Goal: Task Accomplishment & Management: Use online tool/utility

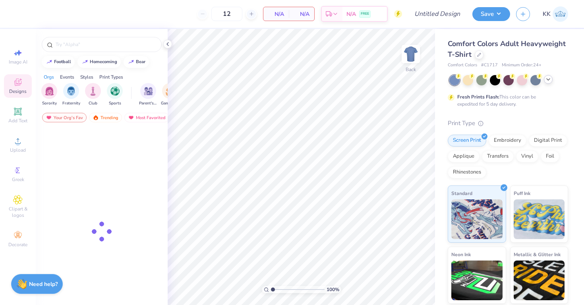
click at [546, 80] on icon at bounding box center [548, 79] width 6 height 6
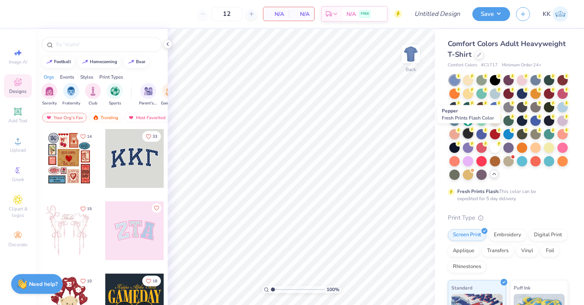
click at [470, 132] on icon at bounding box center [472, 130] width 6 height 6
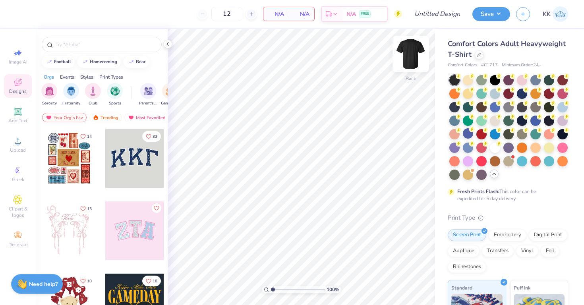
click at [411, 57] on img at bounding box center [411, 54] width 32 height 32
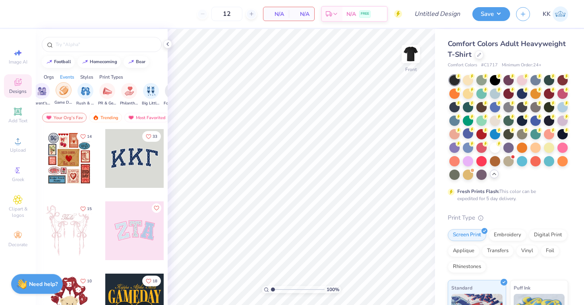
scroll to position [0, 110]
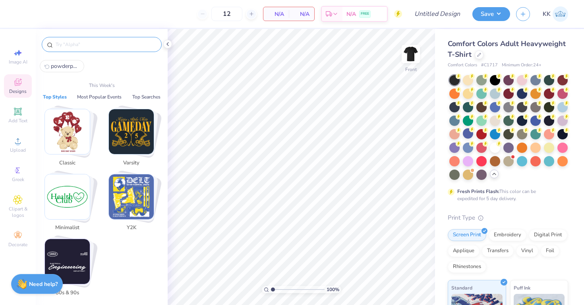
click at [118, 47] on input "text" at bounding box center [106, 45] width 102 height 8
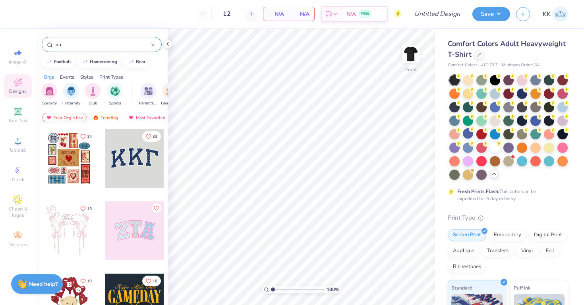
type input "o"
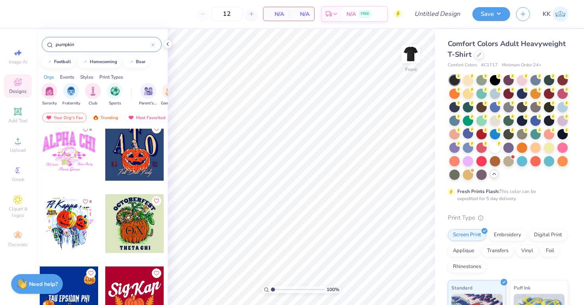
scroll to position [487, 0]
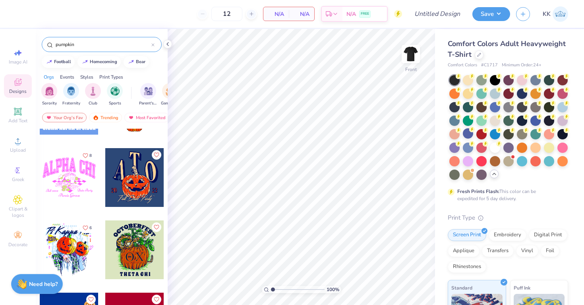
type input "pumpkin"
click at [142, 247] on div at bounding box center [134, 250] width 59 height 59
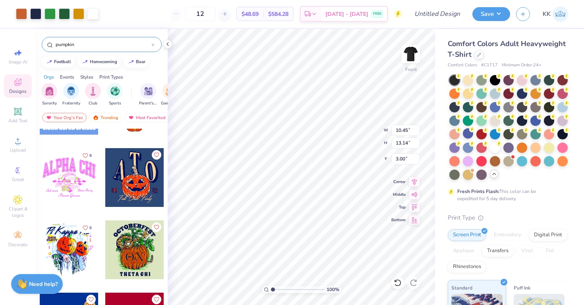
type input "10.45"
type input "13.14"
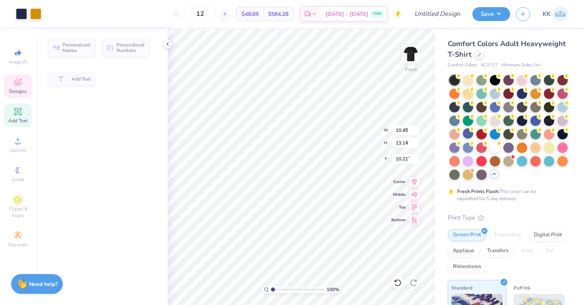
type input "2.35"
type input "2.27"
type input "10.21"
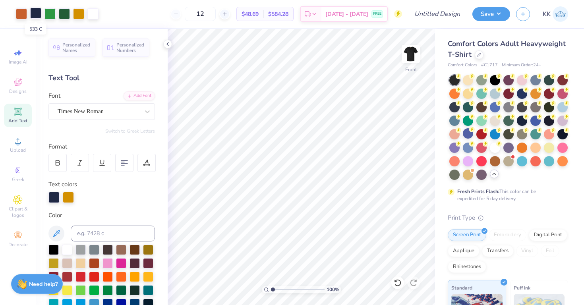
click at [37, 14] on div at bounding box center [35, 13] width 11 height 11
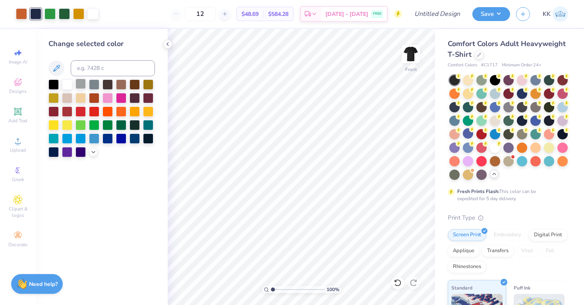
click at [84, 80] on div at bounding box center [81, 84] width 10 height 10
click at [66, 83] on div at bounding box center [67, 84] width 10 height 10
click at [95, 152] on icon at bounding box center [93, 151] width 6 height 6
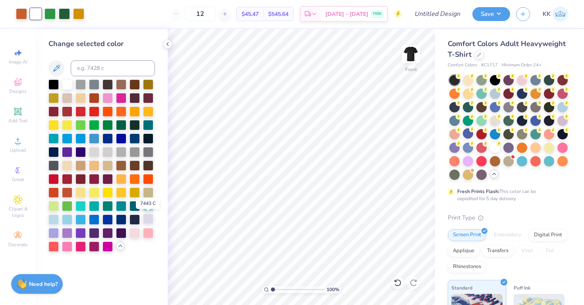
click at [146, 222] on div at bounding box center [148, 219] width 10 height 10
click at [110, 124] on div at bounding box center [108, 124] width 10 height 10
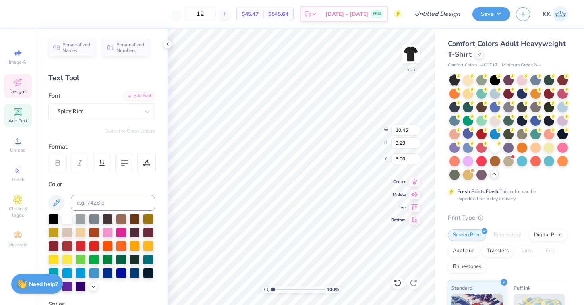
type textarea "o"
type textarea "PUMPKIN BUST"
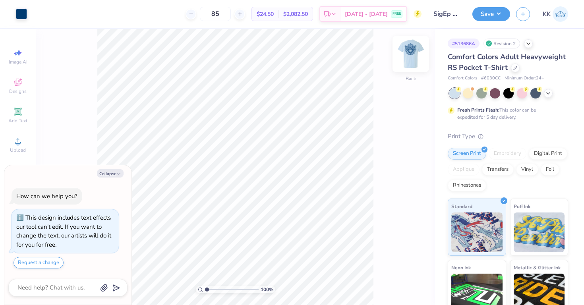
click at [404, 57] on img at bounding box center [411, 54] width 32 height 32
click at [403, 55] on img at bounding box center [411, 54] width 32 height 32
type textarea "x"
